Goal: Task Accomplishment & Management: Use online tool/utility

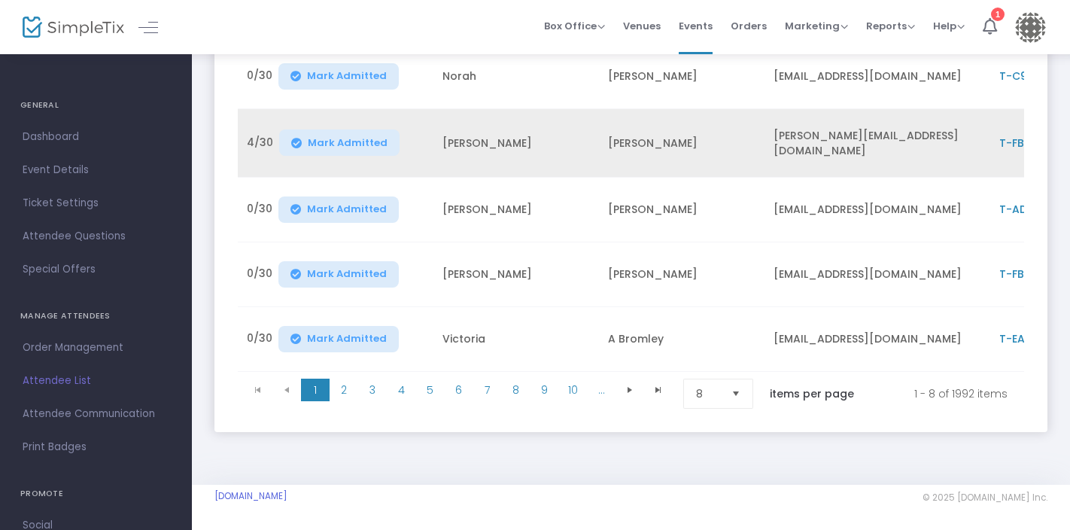
scroll to position [412, 0]
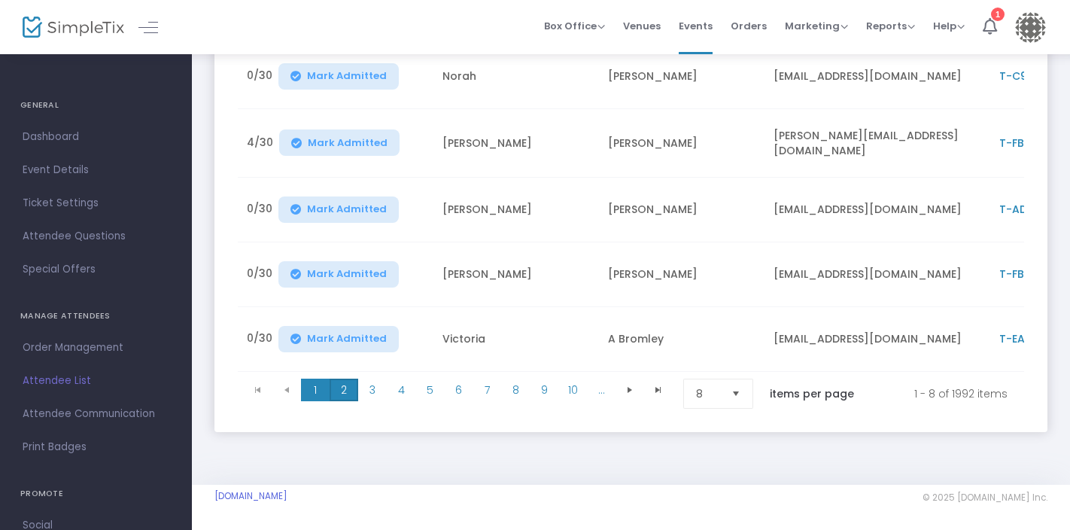
click at [339, 380] on span "2" at bounding box center [344, 389] width 29 height 23
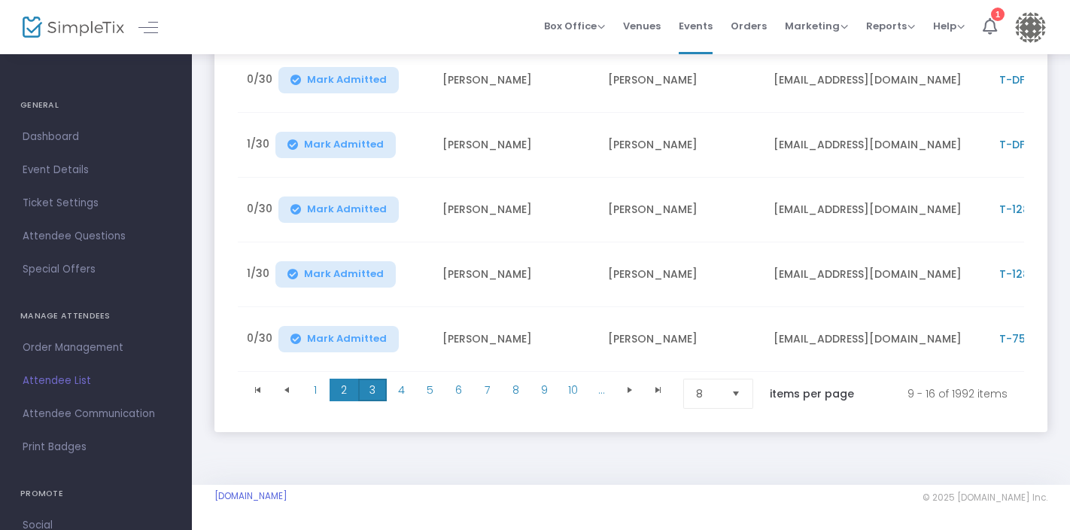
click at [372, 382] on span "3" at bounding box center [372, 389] width 29 height 23
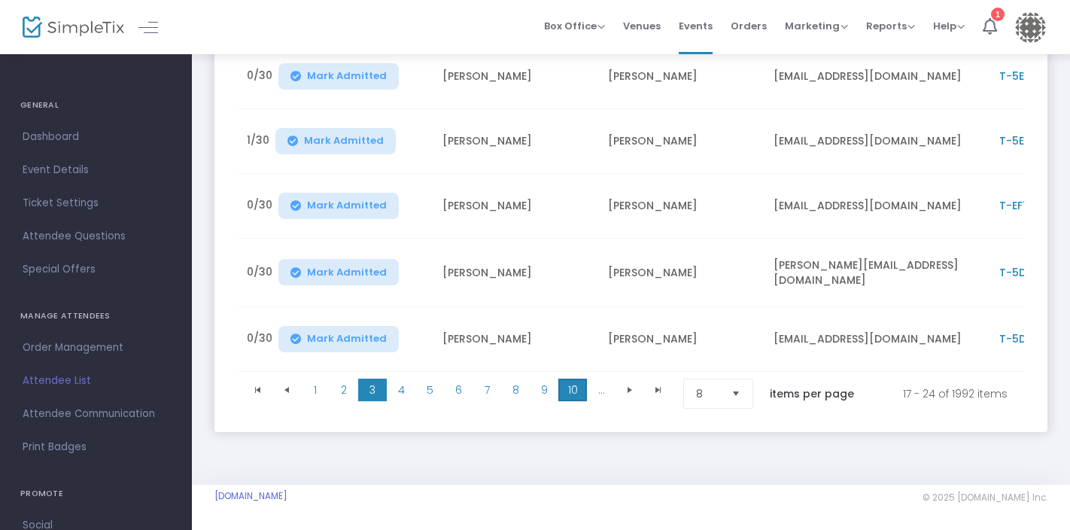
click at [571, 378] on span "10" at bounding box center [572, 389] width 29 height 23
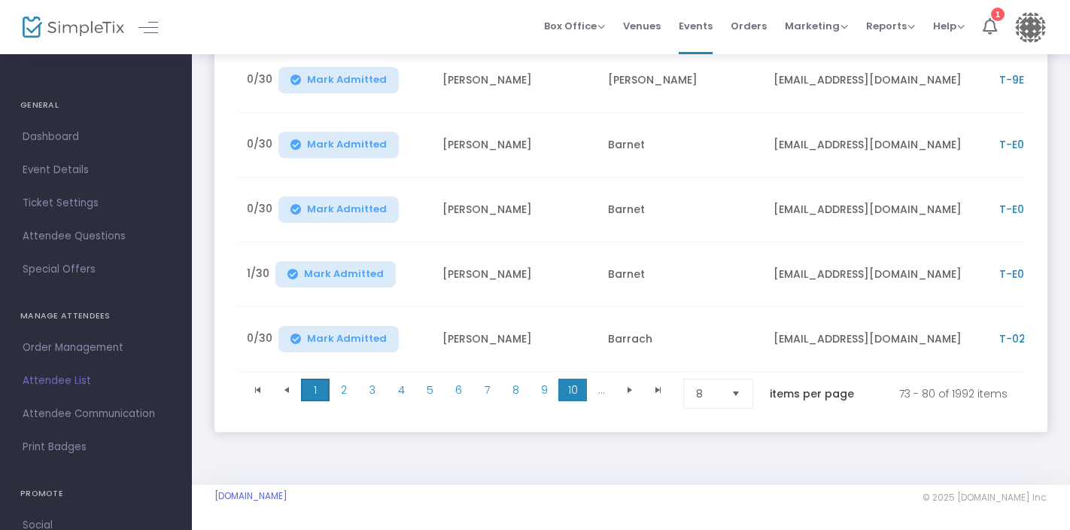
click at [313, 386] on span "1" at bounding box center [315, 389] width 29 height 23
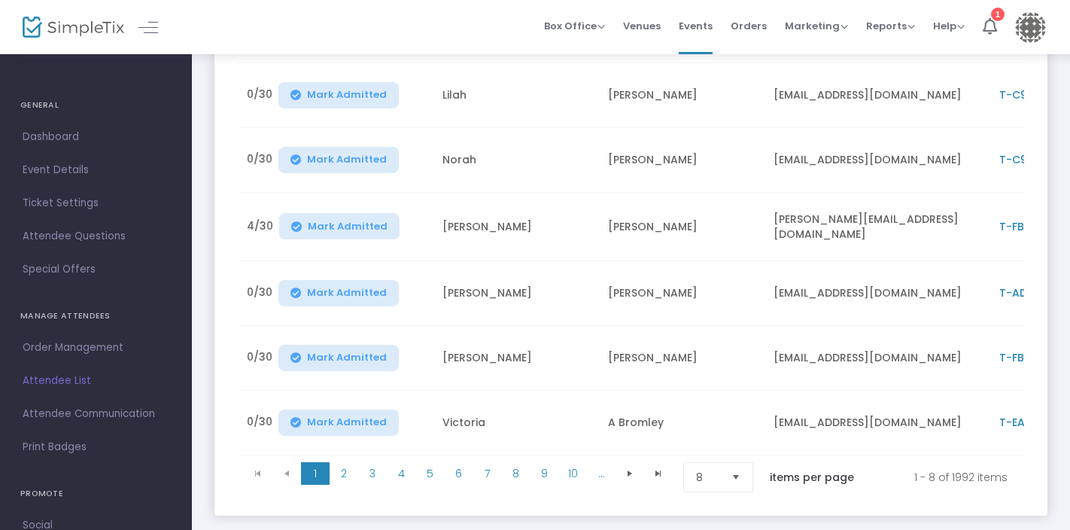
scroll to position [337, 0]
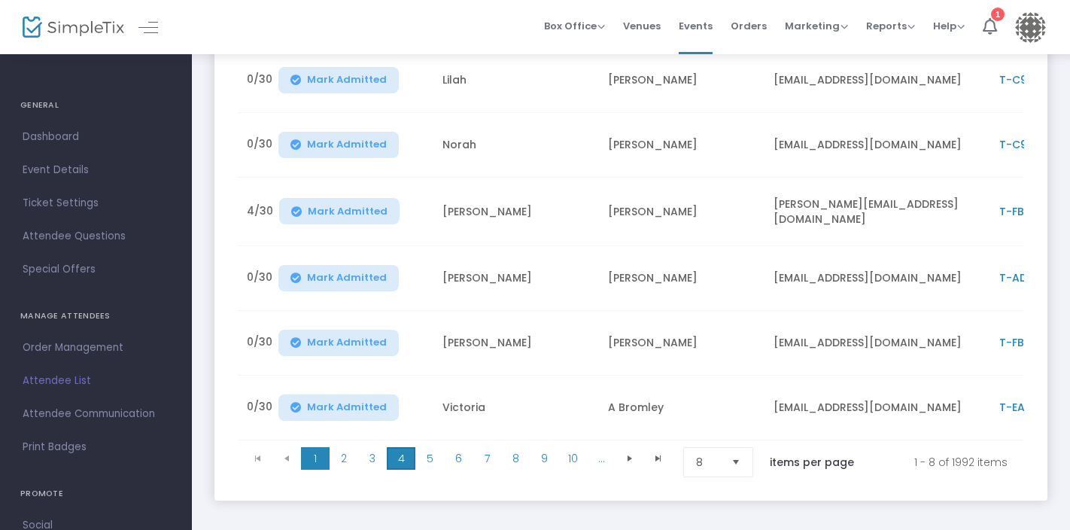
click at [401, 456] on span "4" at bounding box center [401, 458] width 29 height 23
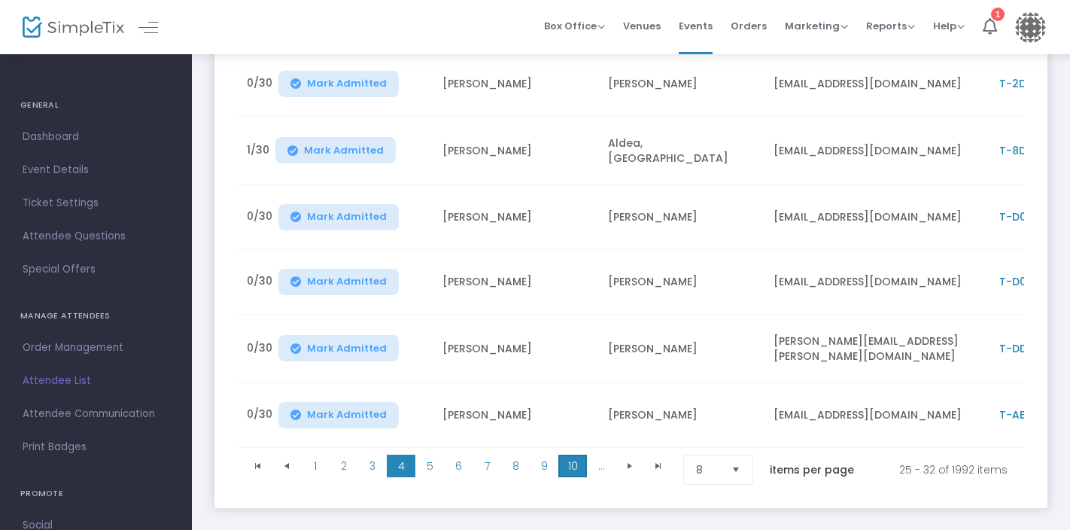
click at [576, 463] on span "10" at bounding box center [572, 465] width 29 height 23
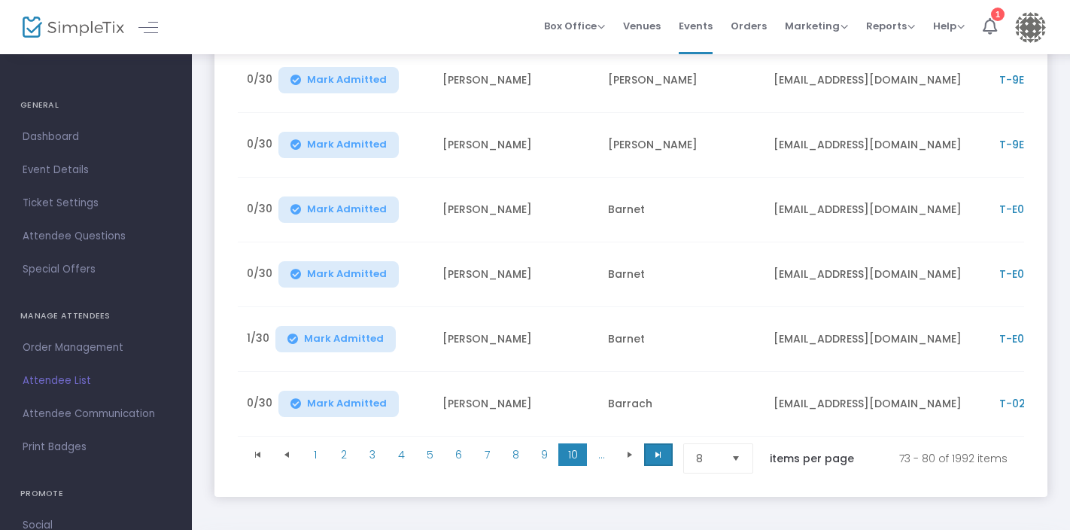
click at [652, 460] on span "Go to the last page" at bounding box center [658, 454] width 12 height 12
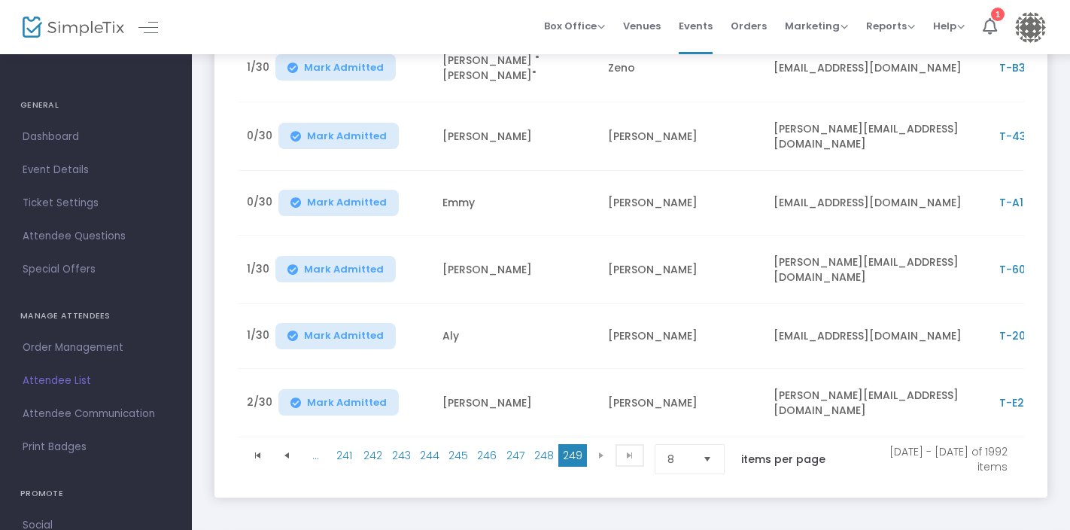
scroll to position [376, 0]
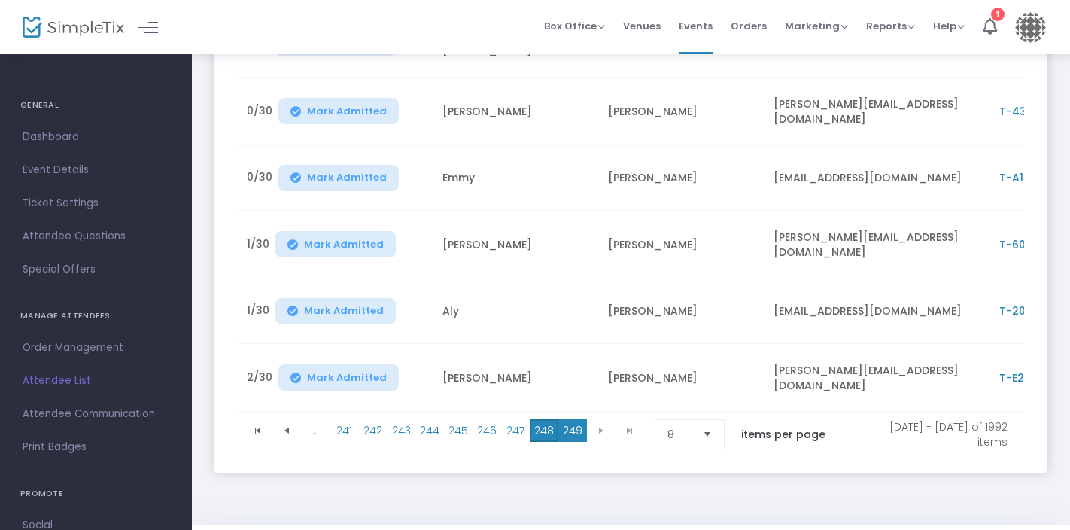
click at [540, 419] on span "248" at bounding box center [544, 430] width 29 height 23
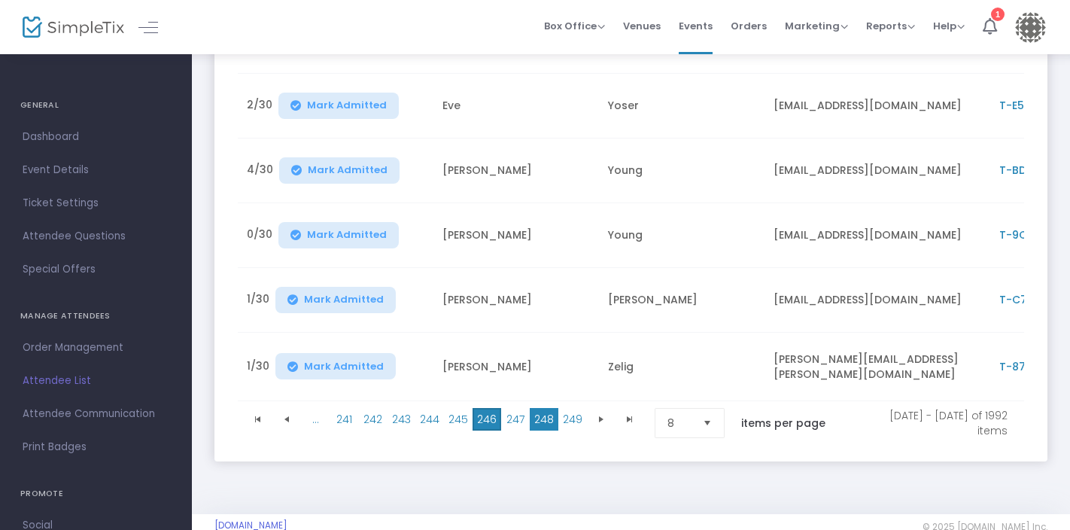
click at [488, 417] on span "246" at bounding box center [487, 419] width 29 height 23
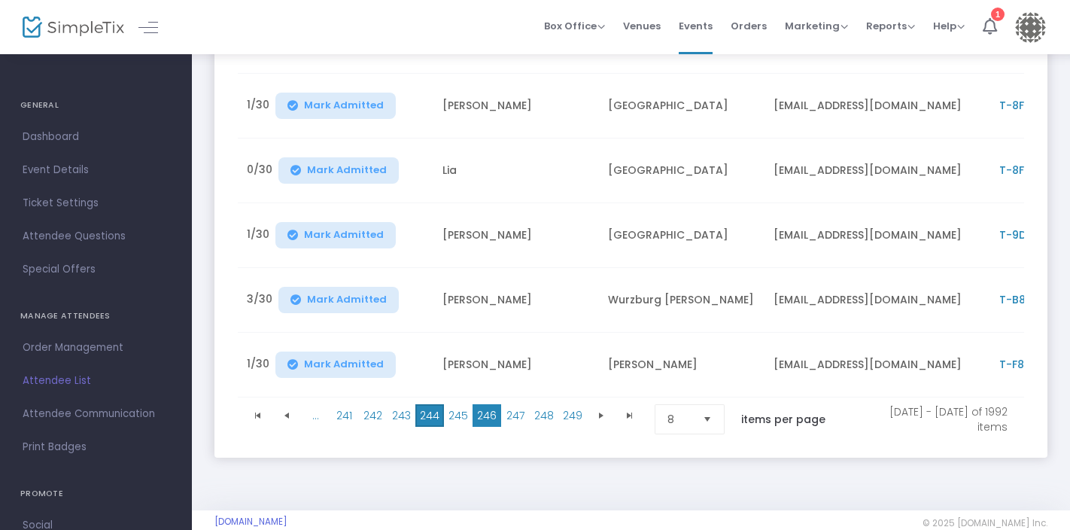
click at [424, 419] on span "244" at bounding box center [429, 415] width 29 height 23
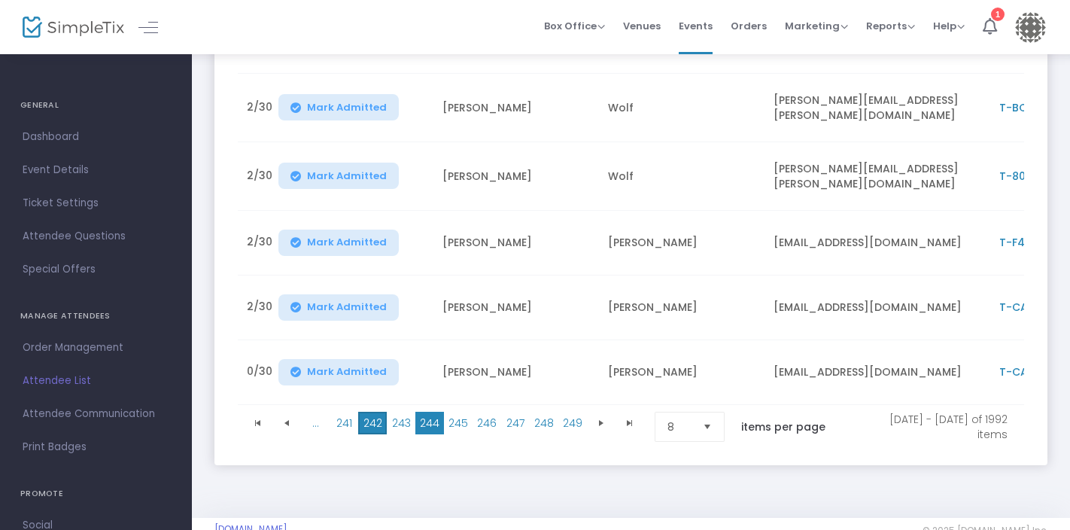
click at [374, 415] on span "242" at bounding box center [372, 423] width 29 height 23
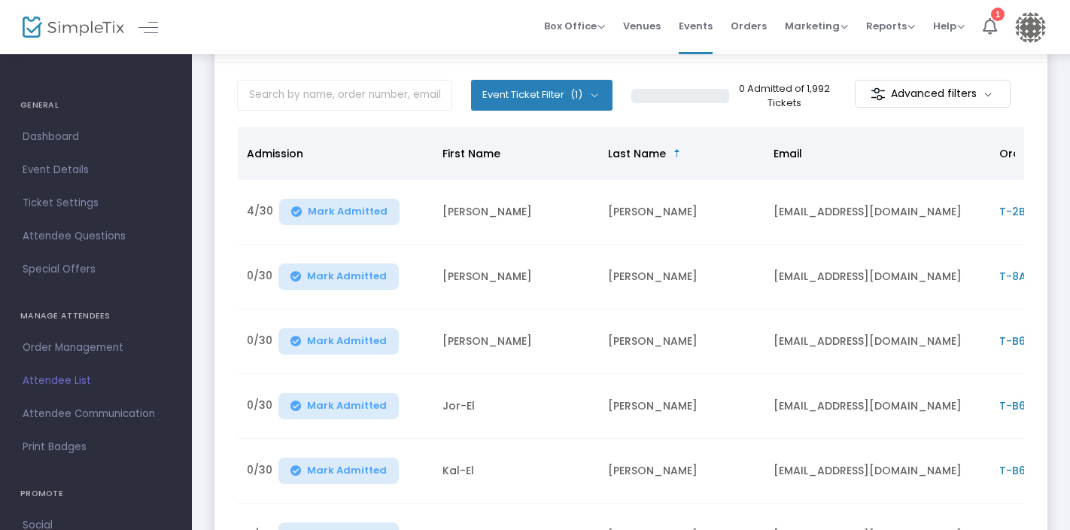
scroll to position [412, 0]
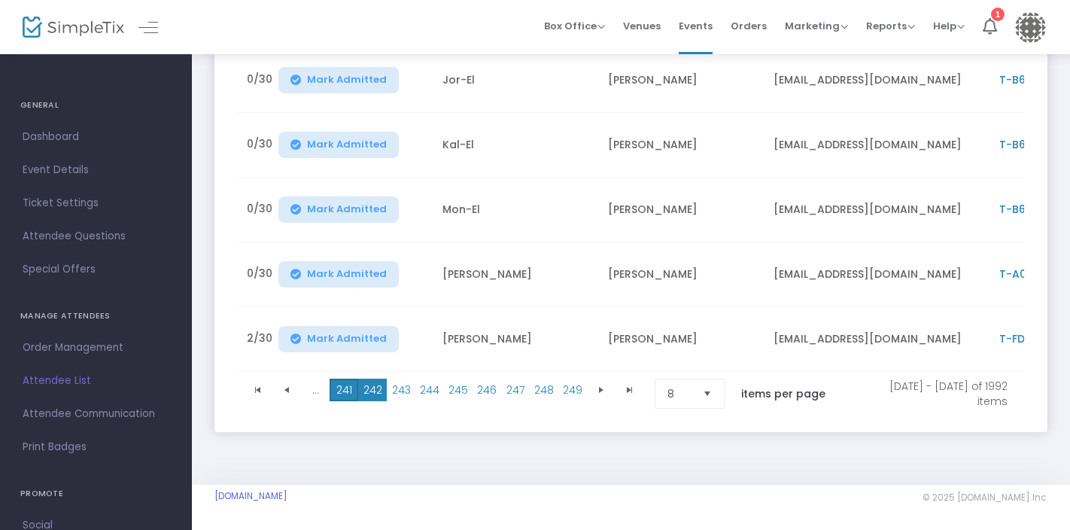
click at [342, 383] on span "241" at bounding box center [344, 389] width 29 height 23
click at [287, 384] on span "Go to the previous page" at bounding box center [287, 390] width 12 height 12
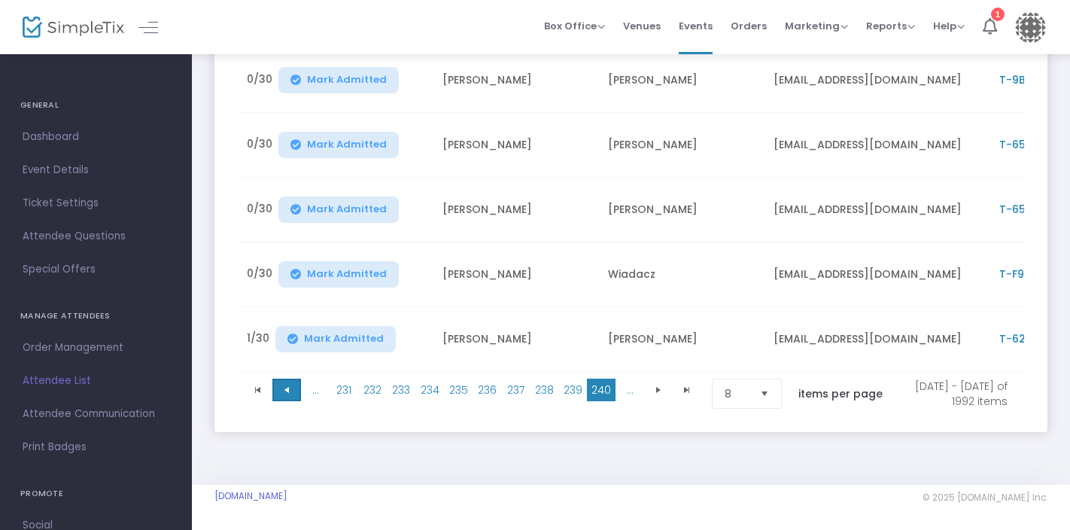
click at [287, 384] on span "Go to the previous page" at bounding box center [287, 390] width 12 height 12
click at [290, 384] on span "Go to the previous page" at bounding box center [287, 390] width 12 height 12
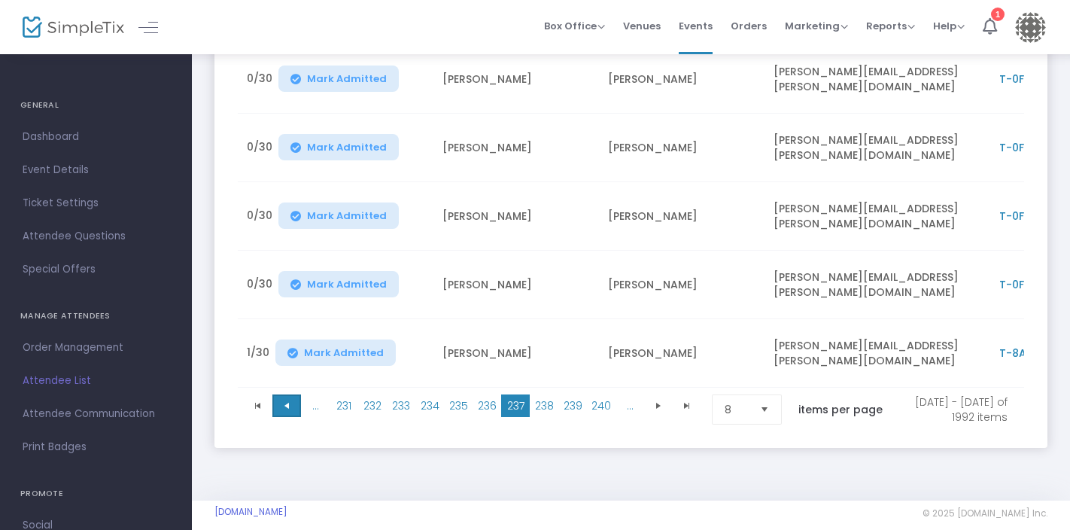
click at [290, 400] on span "Go to the previous page" at bounding box center [287, 406] width 12 height 12
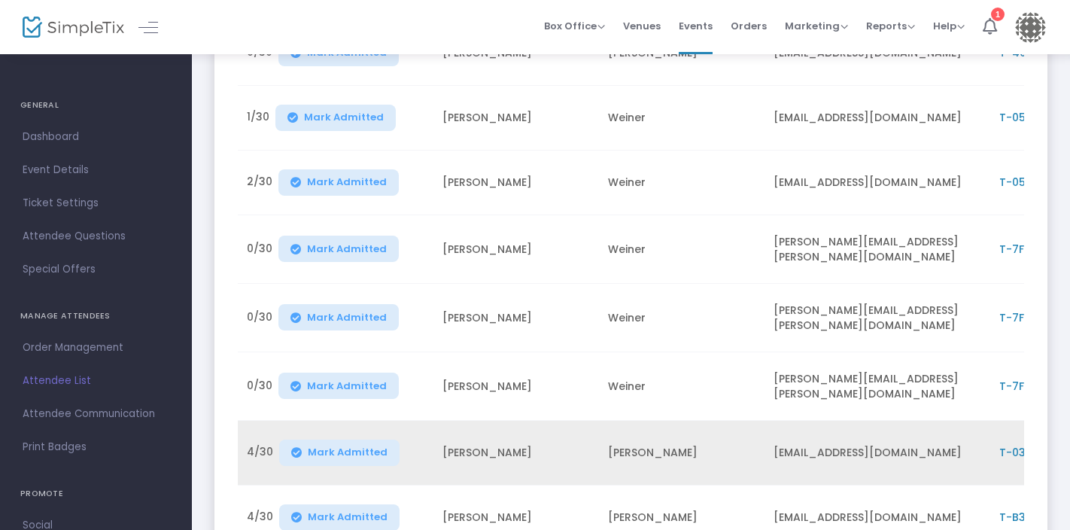
scroll to position [262, 0]
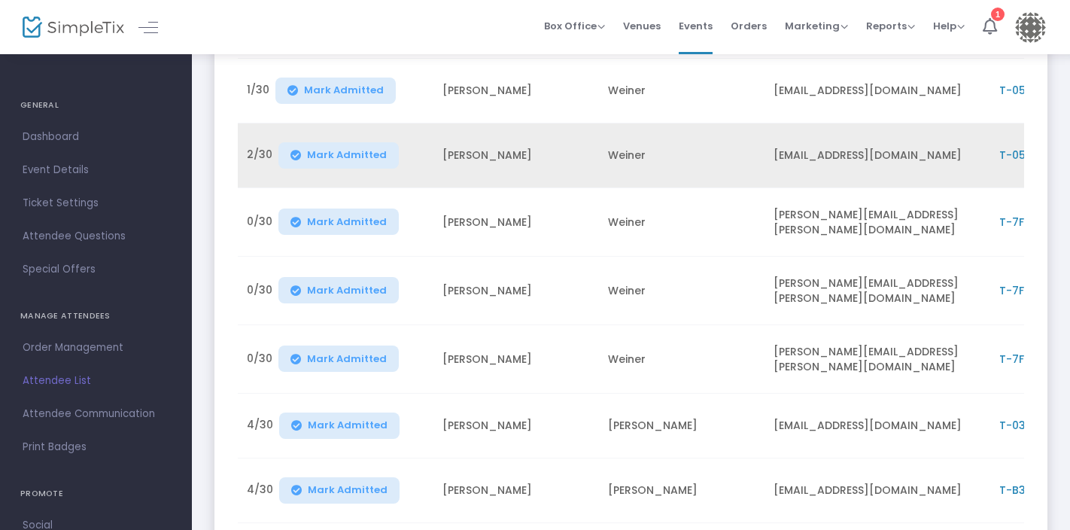
click at [1002, 152] on span "T-0559A767-5" at bounding box center [1039, 154] width 81 height 15
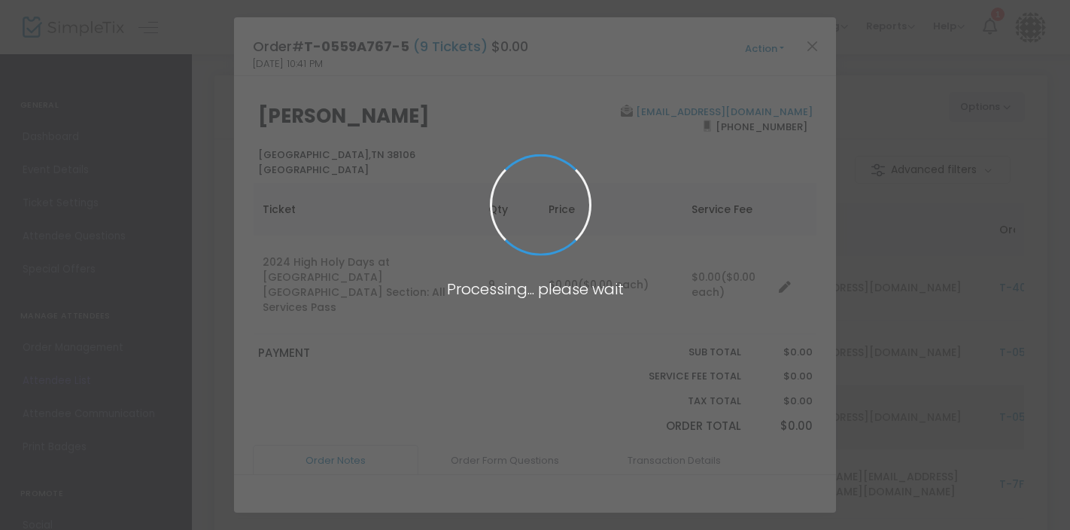
scroll to position [0, 0]
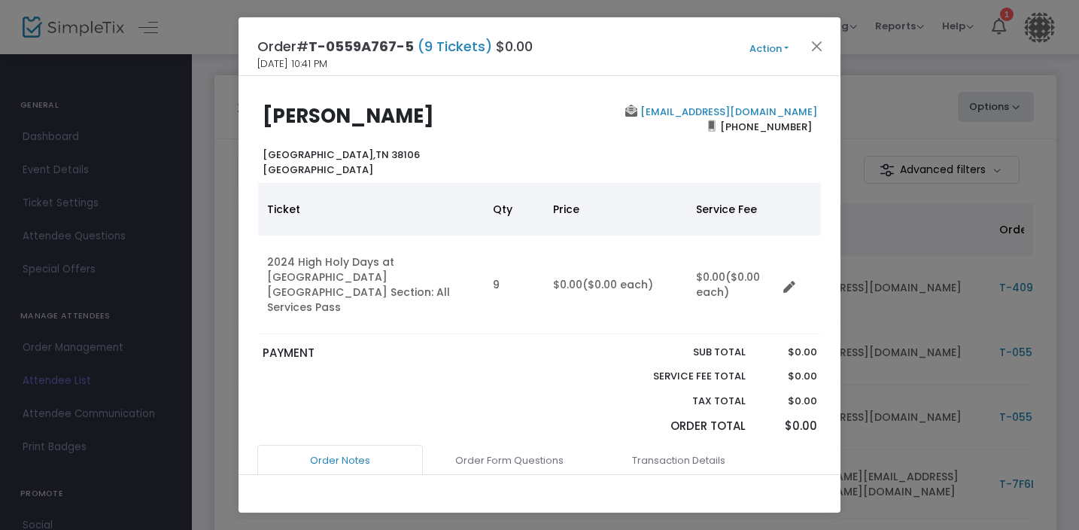
click at [752, 50] on button "Action" at bounding box center [769, 49] width 90 height 17
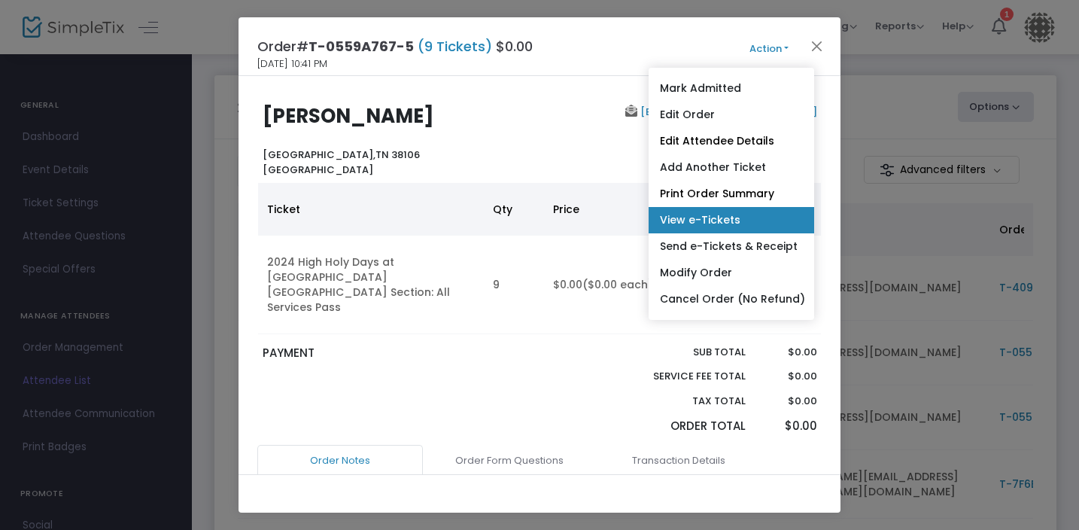
click at [701, 221] on link "View e-Tickets" at bounding box center [732, 220] width 166 height 26
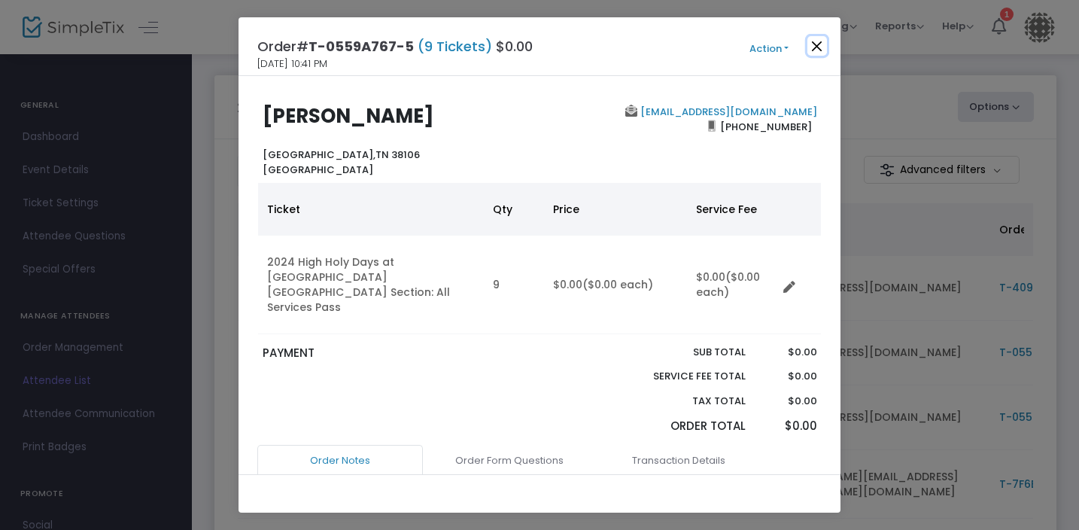
click at [816, 44] on button "Close" at bounding box center [817, 46] width 20 height 20
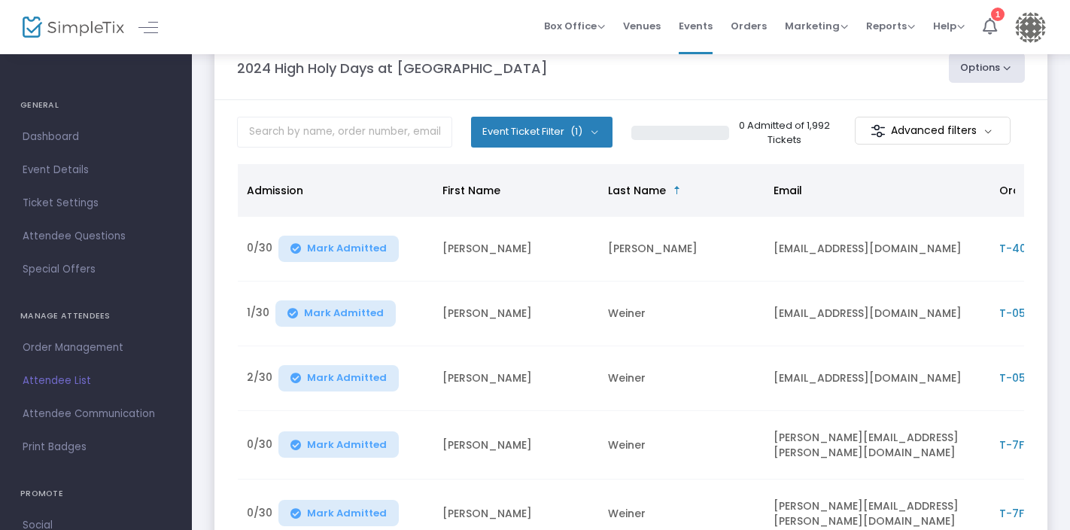
scroll to position [244, 0]
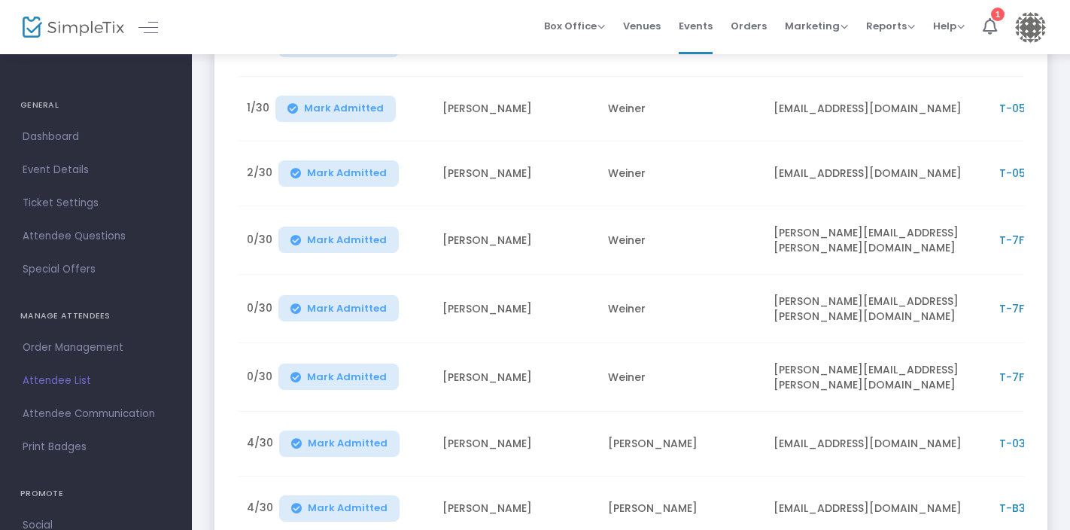
click at [357, 105] on span "Mark Admitted" at bounding box center [344, 108] width 80 height 12
click at [1014, 107] on span "T-0559A767-5" at bounding box center [1039, 108] width 81 height 15
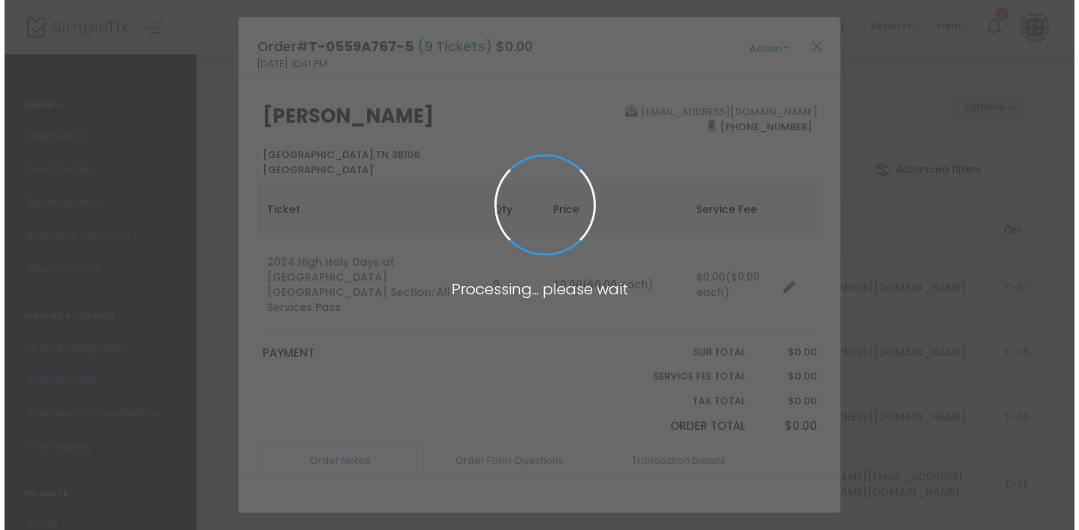
scroll to position [0, 0]
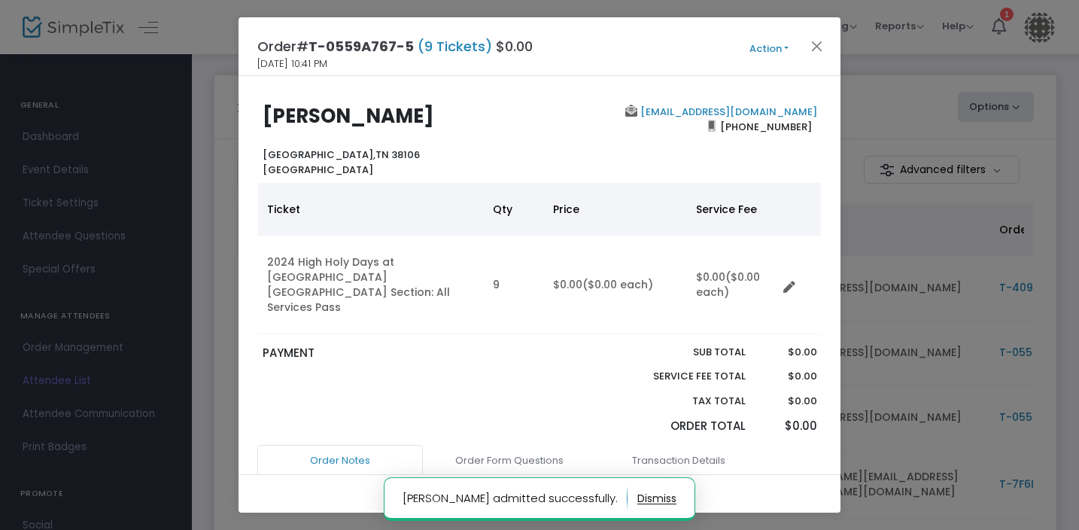
click at [766, 49] on button "Action" at bounding box center [769, 49] width 90 height 17
